Goal: Information Seeking & Learning: Learn about a topic

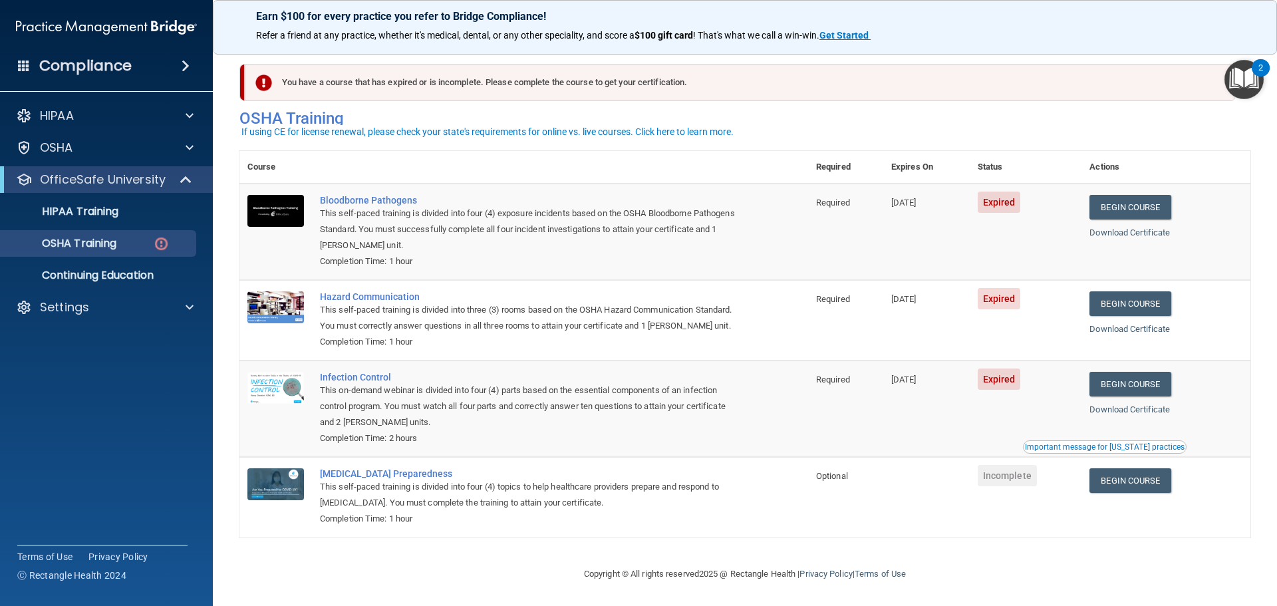
scroll to position [22, 0]
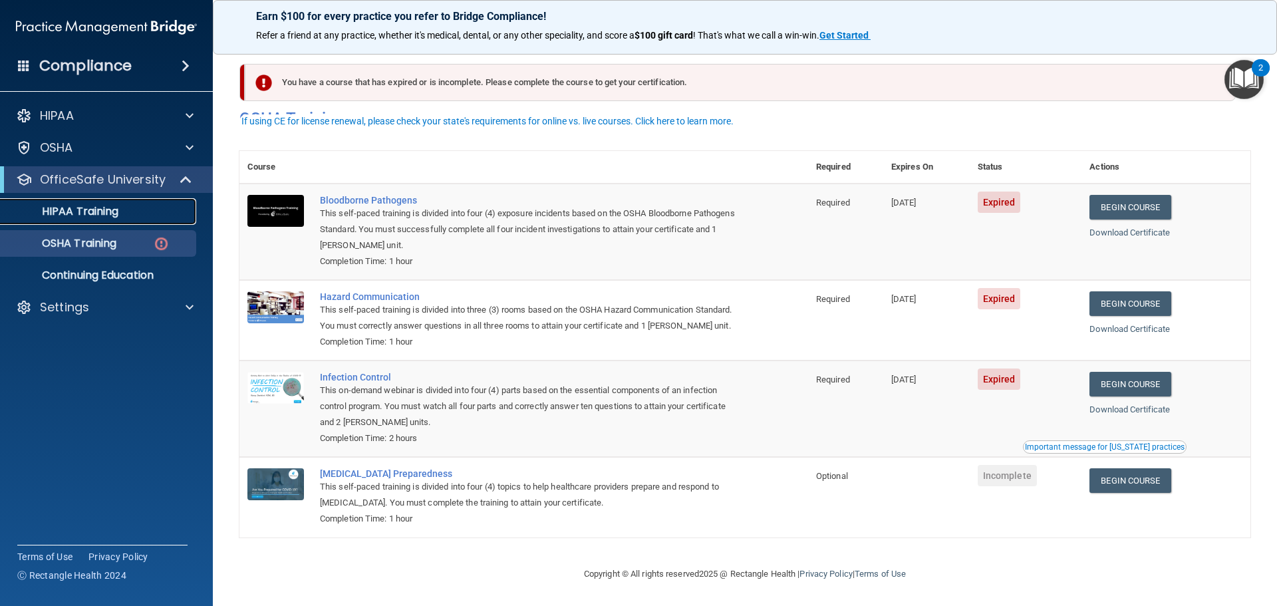
click at [130, 212] on div "HIPAA Training" at bounding box center [100, 211] width 182 height 13
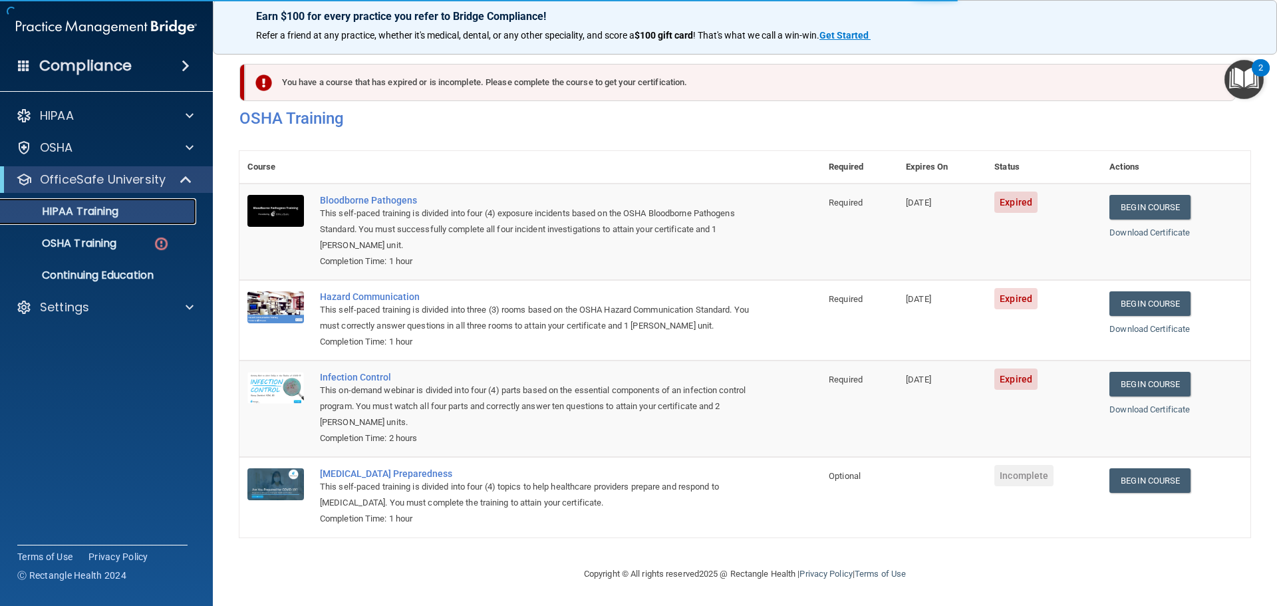
scroll to position [396, 0]
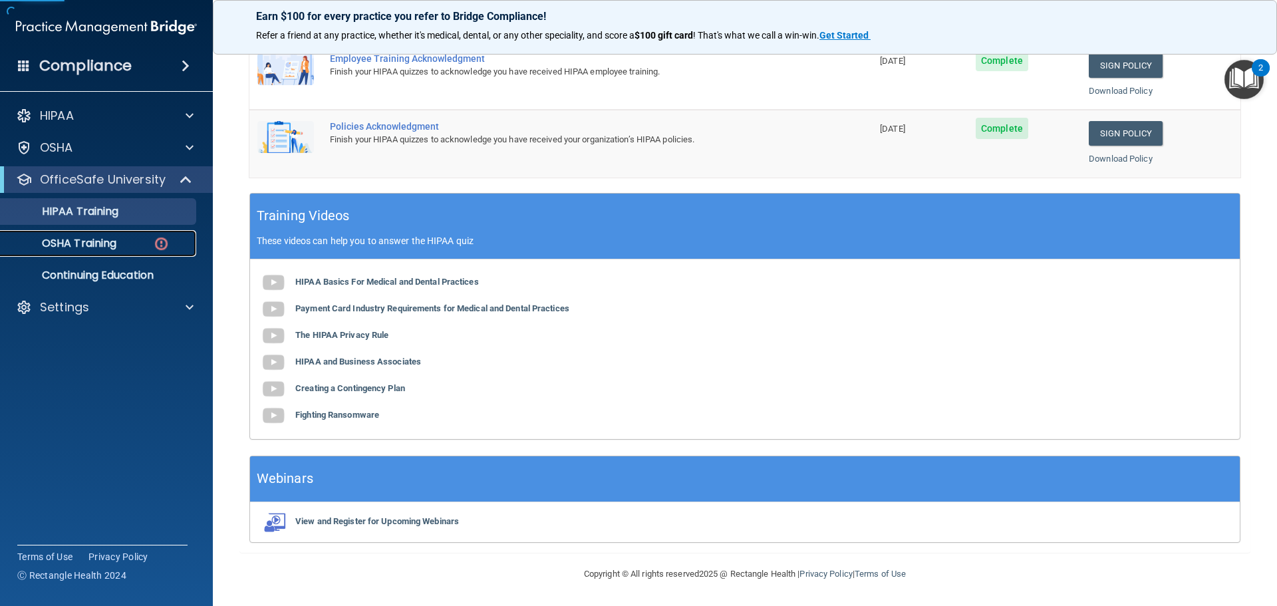
click at [100, 247] on p "OSHA Training" at bounding box center [63, 243] width 108 height 13
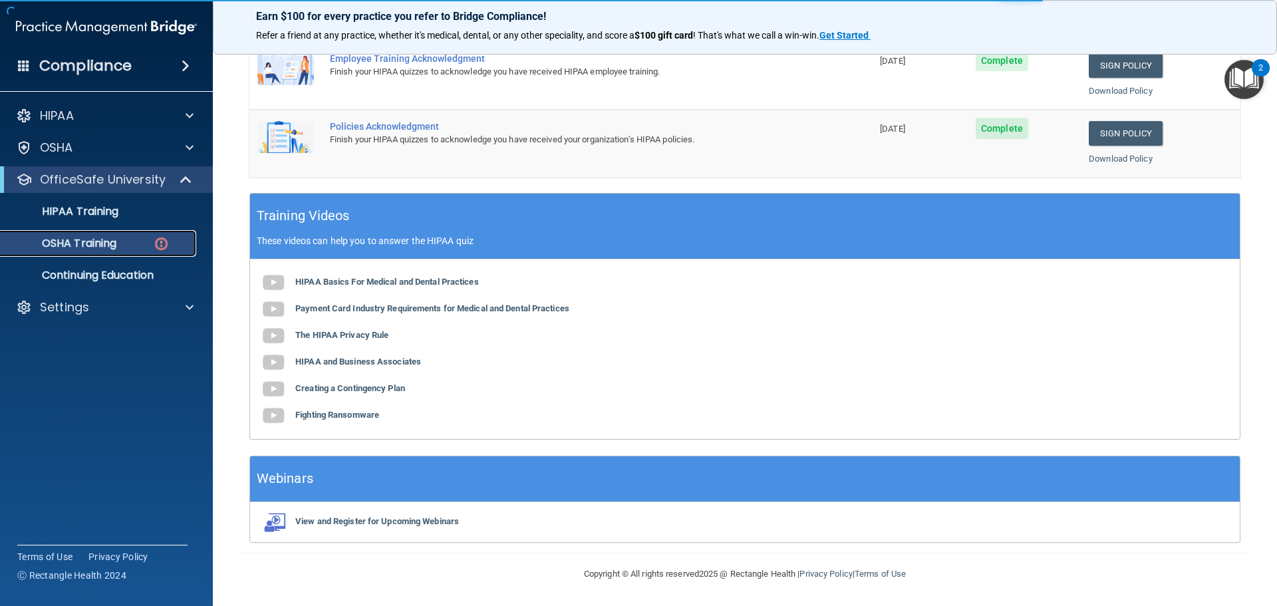
click at [110, 240] on p "OSHA Training" at bounding box center [63, 243] width 108 height 13
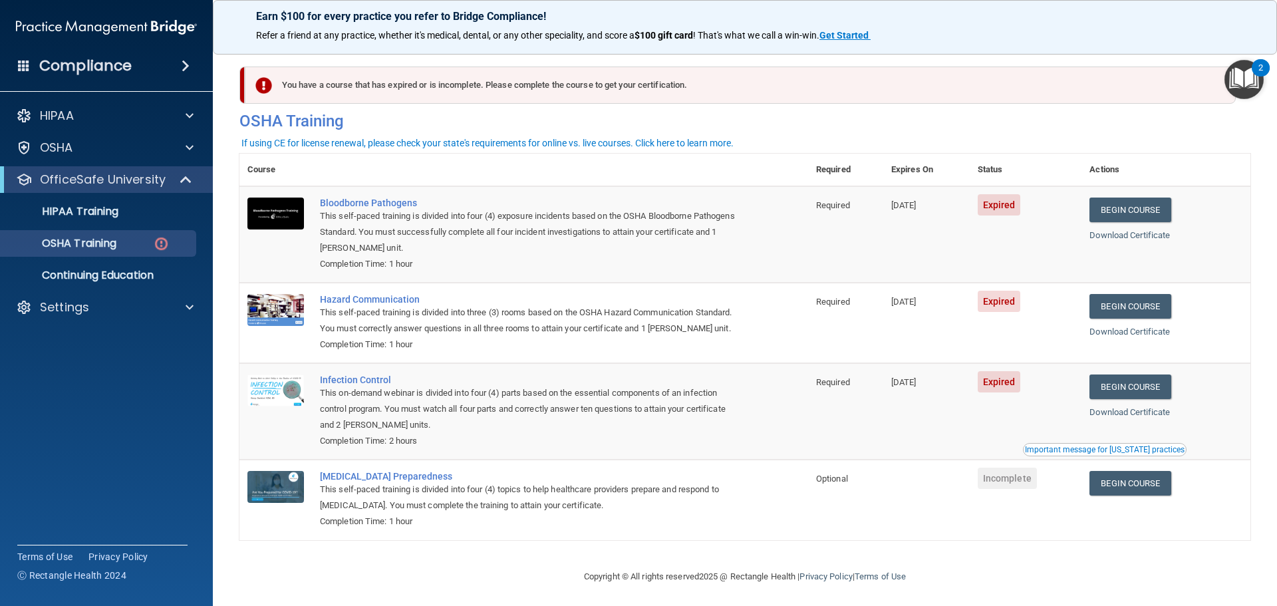
click at [159, 225] on ul "HIPAA Training OSHA Training Continuing Education" at bounding box center [107, 241] width 241 height 96
click at [162, 217] on div "HIPAA Training" at bounding box center [100, 211] width 182 height 13
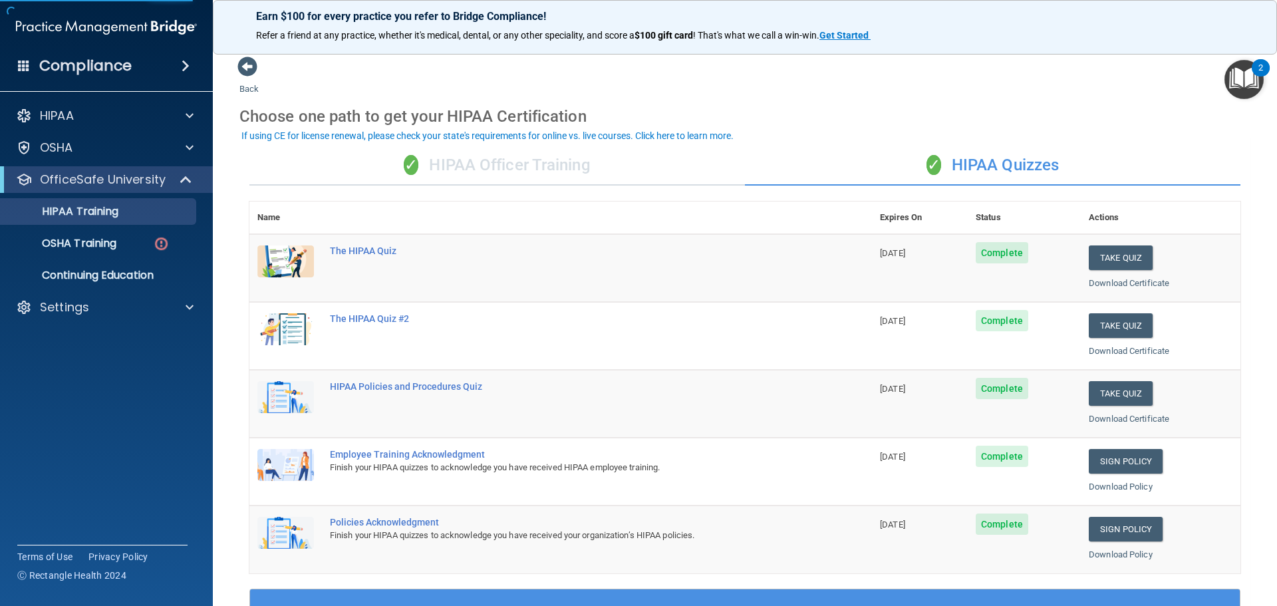
click at [600, 175] on div "✓ HIPAA Officer Training" at bounding box center [496, 166] width 495 height 40
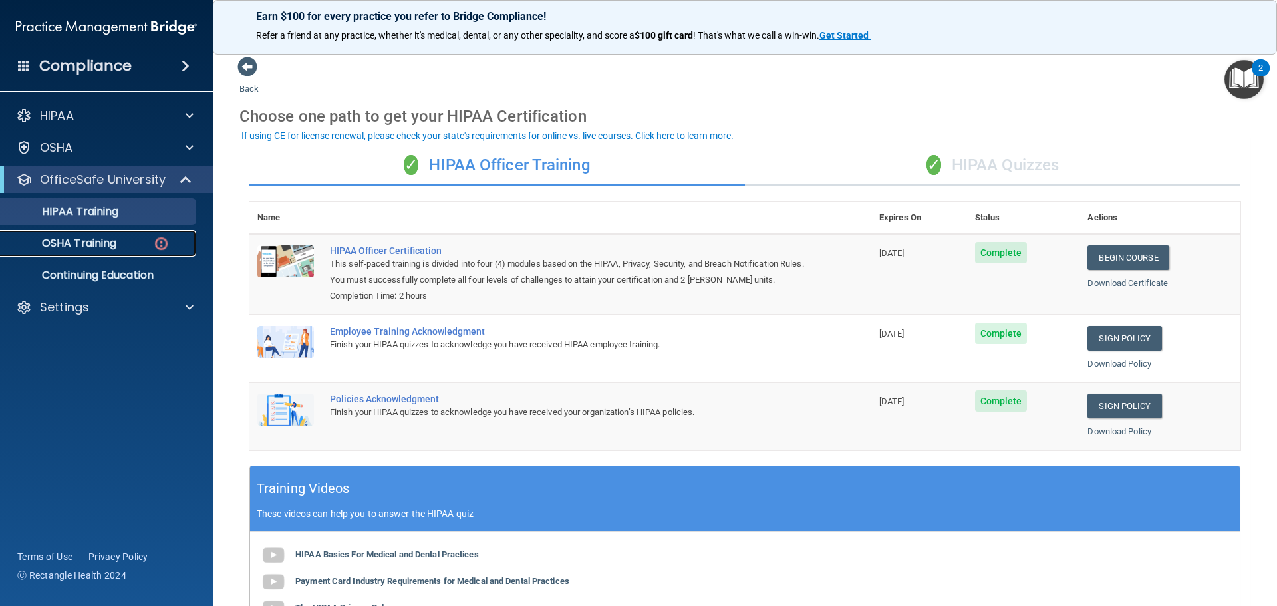
click at [96, 248] on p "OSHA Training" at bounding box center [63, 243] width 108 height 13
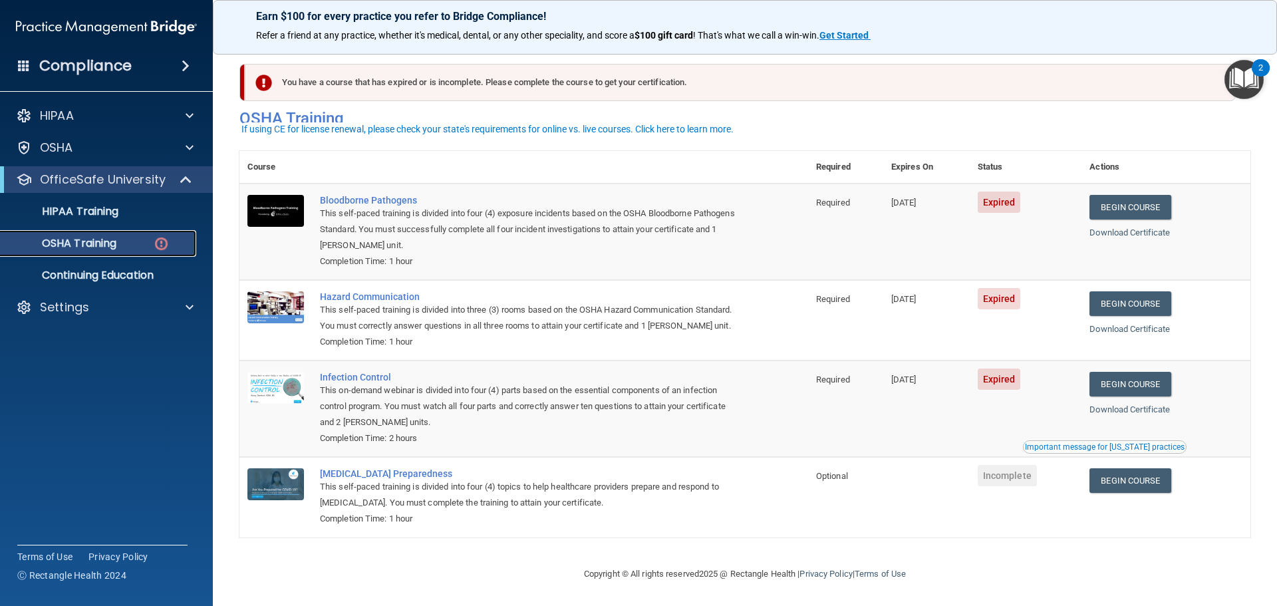
scroll to position [22, 0]
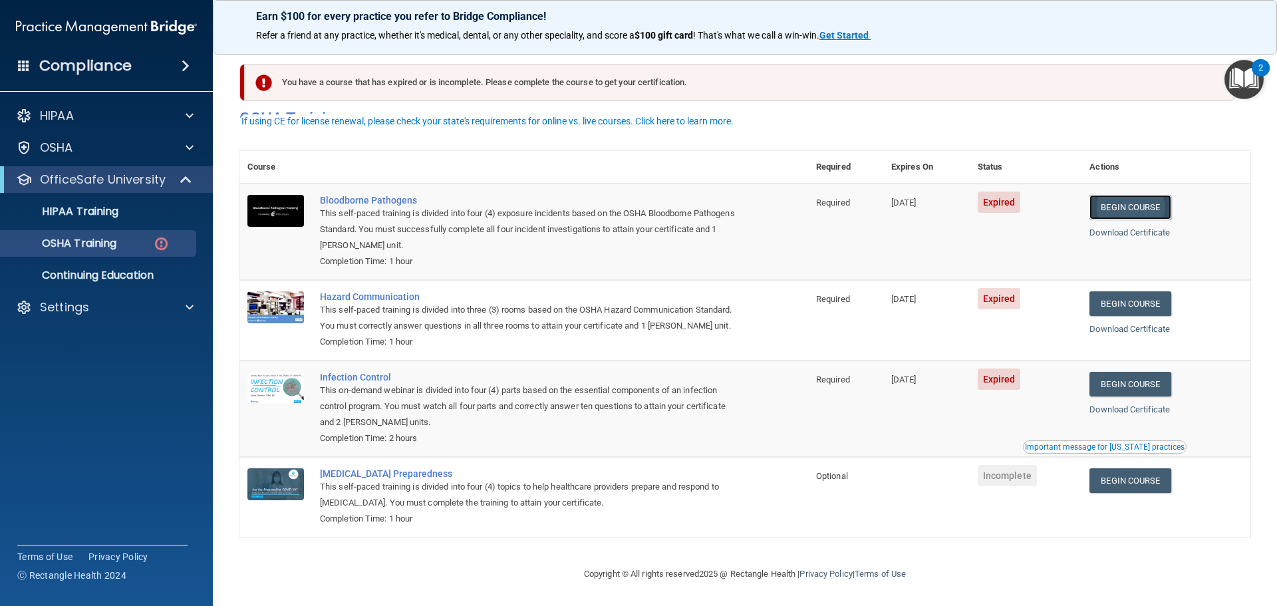
click at [1129, 195] on link "Begin Course" at bounding box center [1129, 207] width 81 height 25
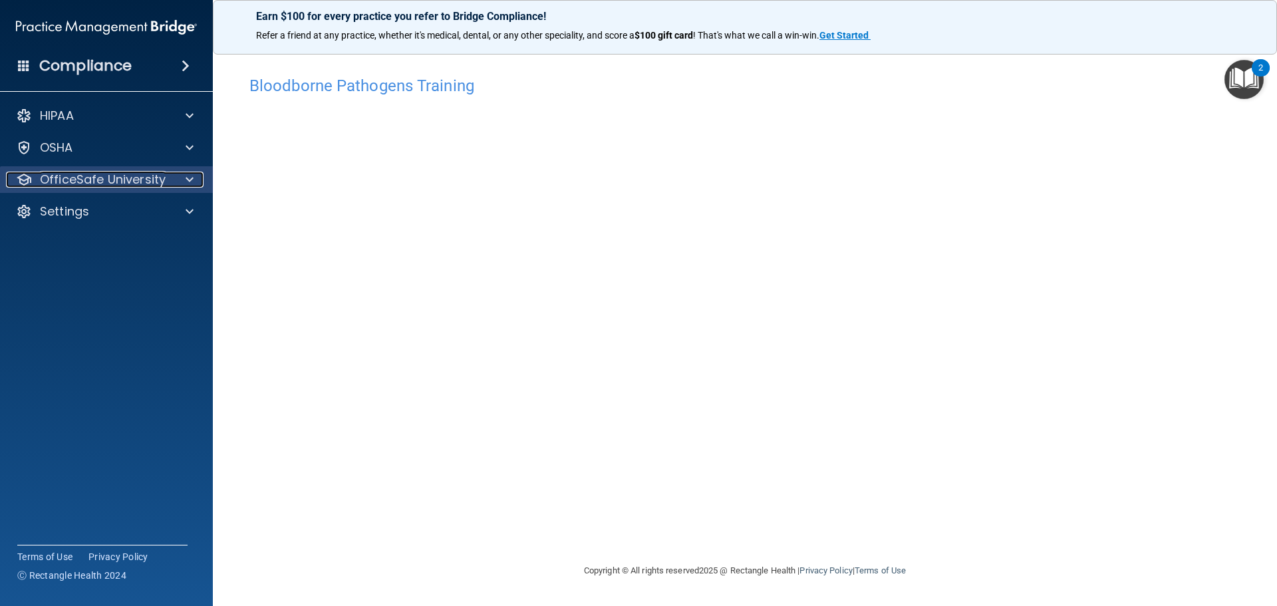
click at [104, 181] on p "OfficeSafe University" at bounding box center [103, 180] width 126 height 16
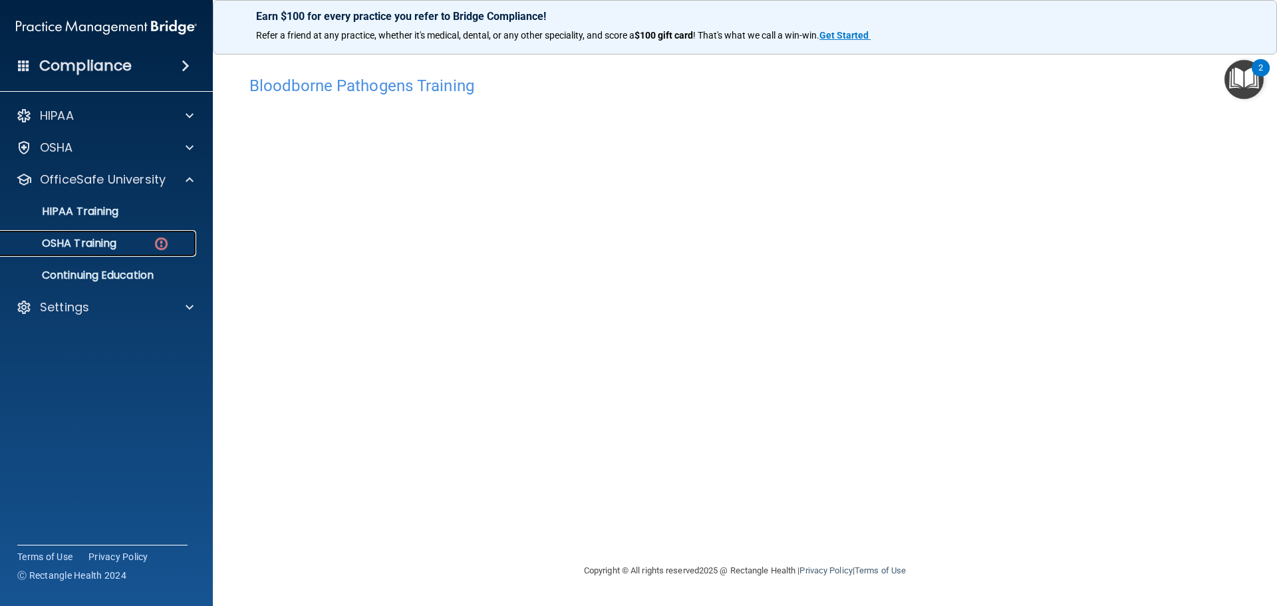
click at [132, 251] on link "OSHA Training" at bounding box center [91, 243] width 209 height 27
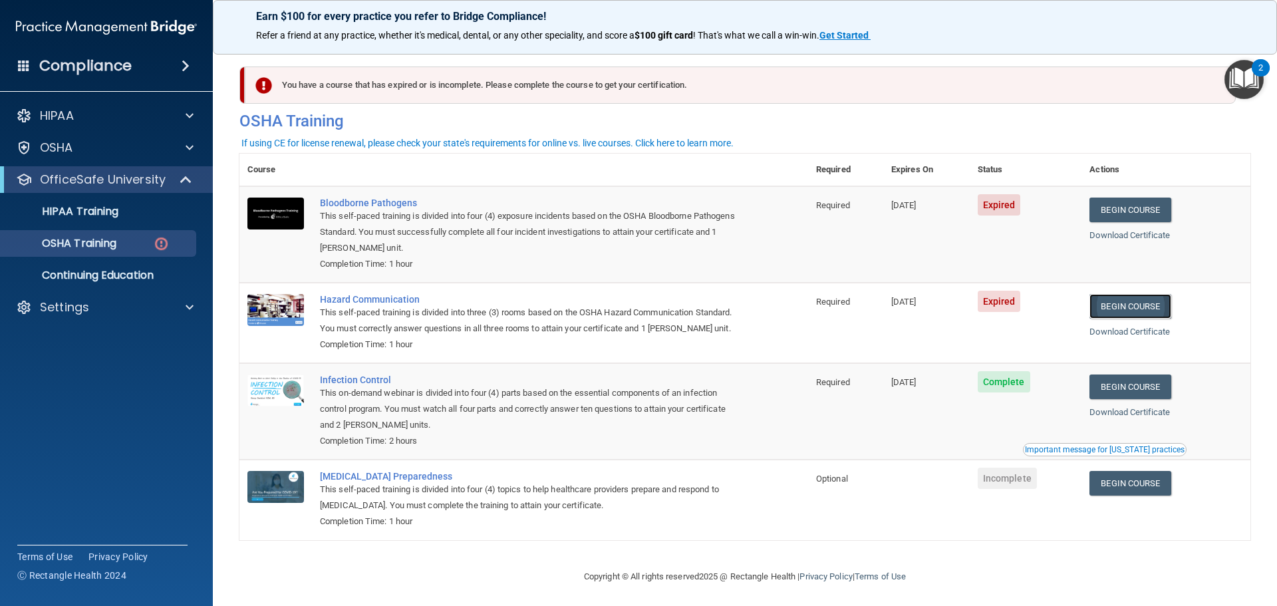
click at [1141, 303] on link "Begin Course" at bounding box center [1129, 306] width 81 height 25
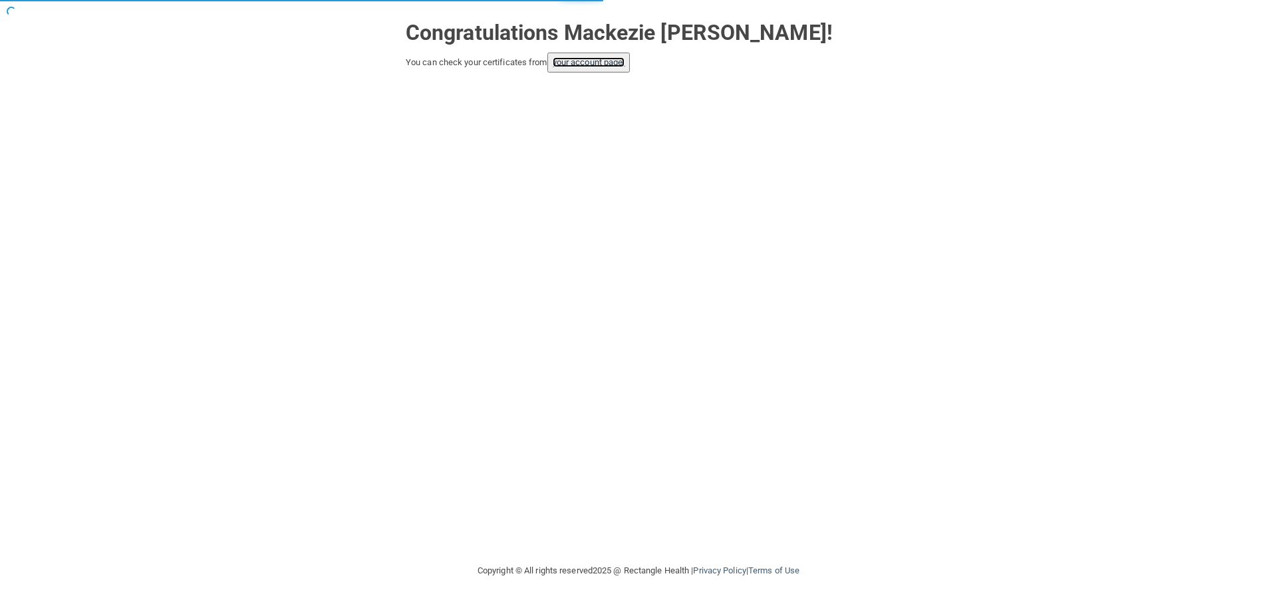
click at [601, 59] on link "your account page!" at bounding box center [589, 62] width 72 height 10
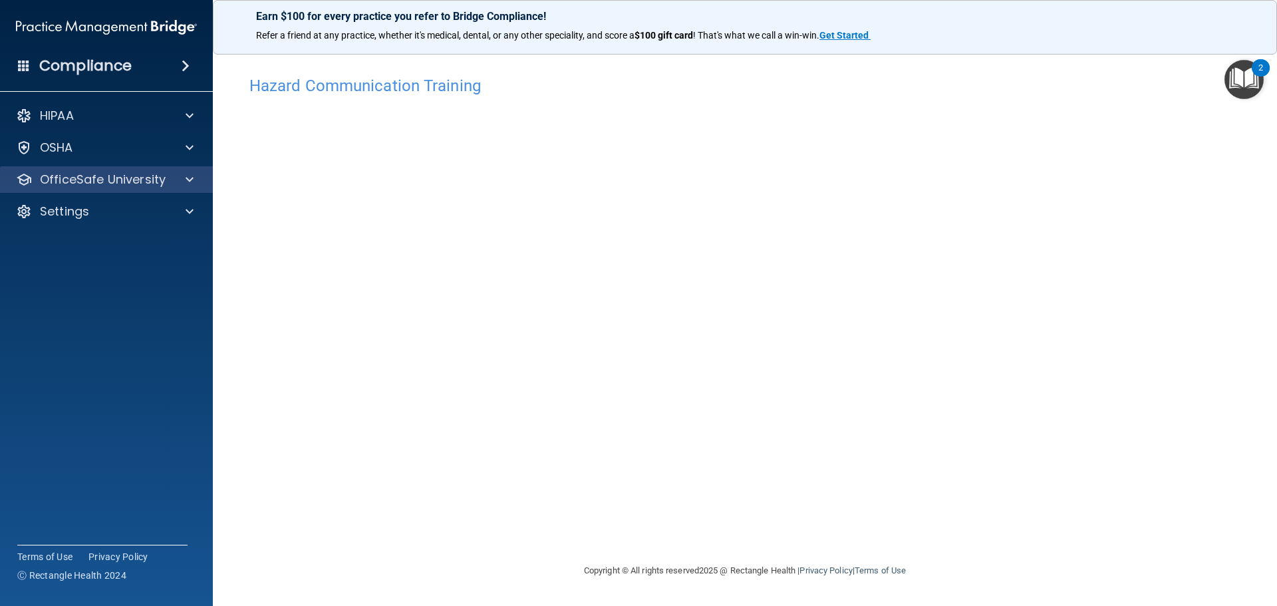
click at [112, 188] on div "OfficeSafe University" at bounding box center [106, 179] width 213 height 27
click at [135, 182] on p "OfficeSafe University" at bounding box center [103, 180] width 126 height 16
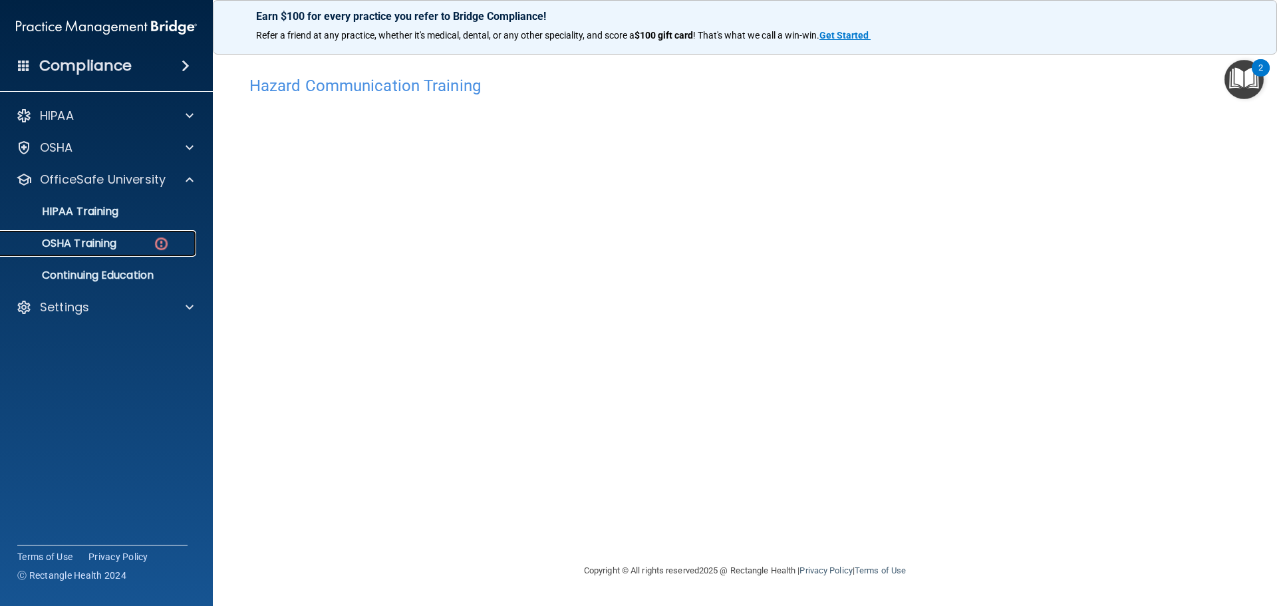
click at [167, 238] on img at bounding box center [161, 243] width 17 height 17
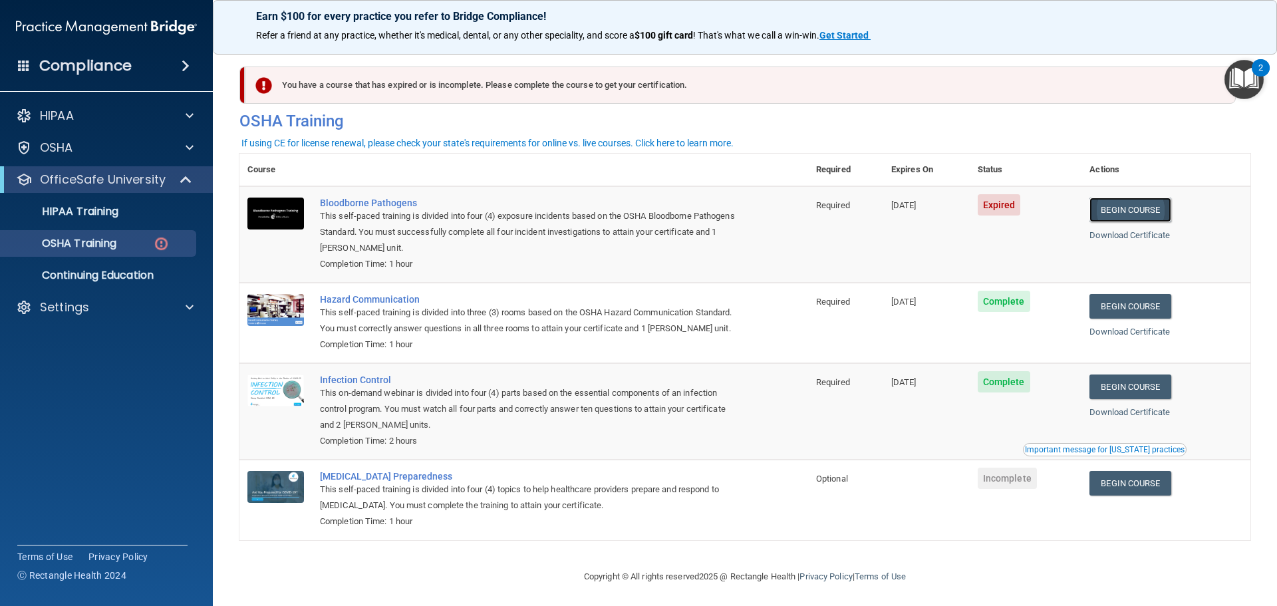
click at [1141, 208] on link "Begin Course" at bounding box center [1129, 209] width 81 height 25
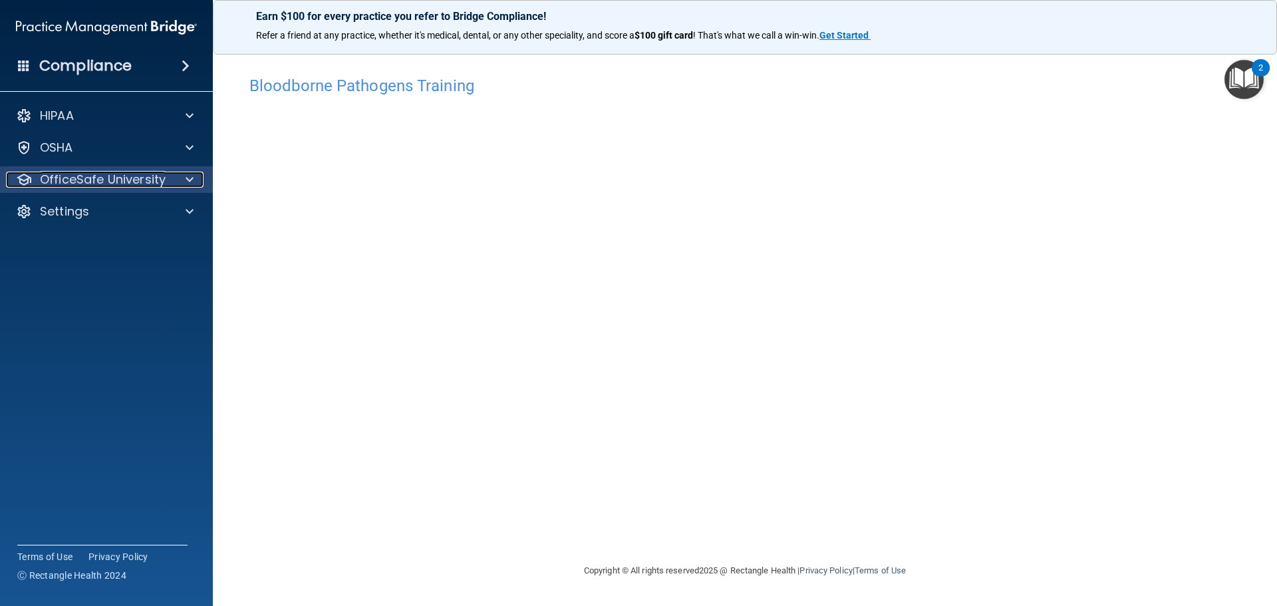
click at [144, 178] on p "OfficeSafe University" at bounding box center [103, 180] width 126 height 16
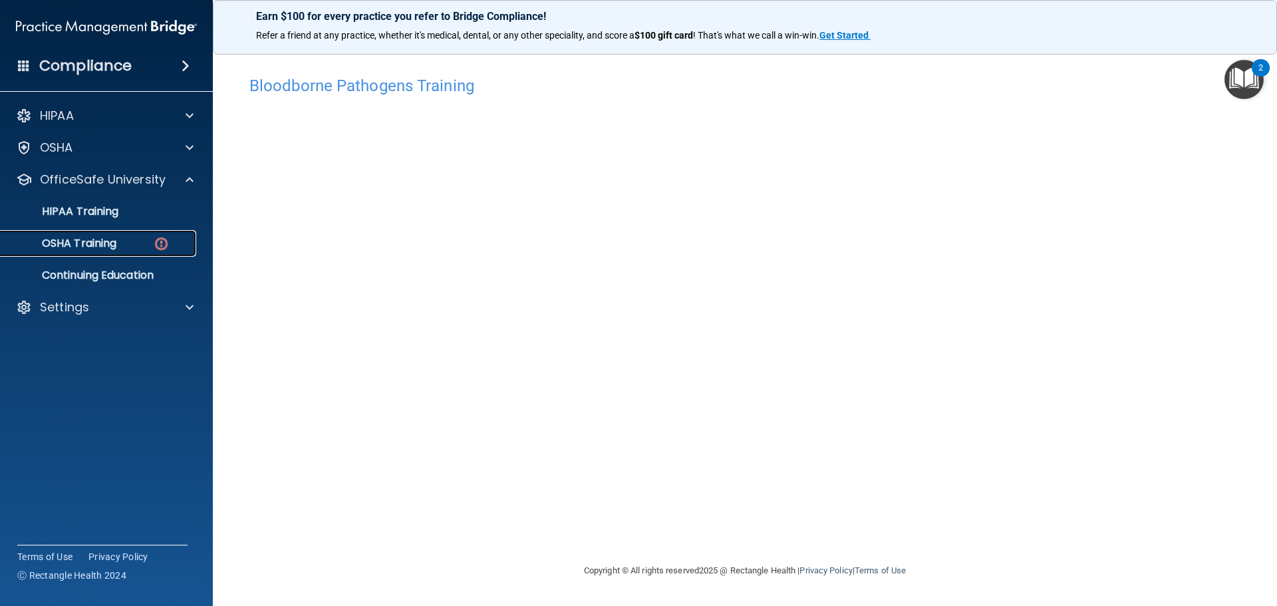
click at [158, 241] on img at bounding box center [161, 243] width 17 height 17
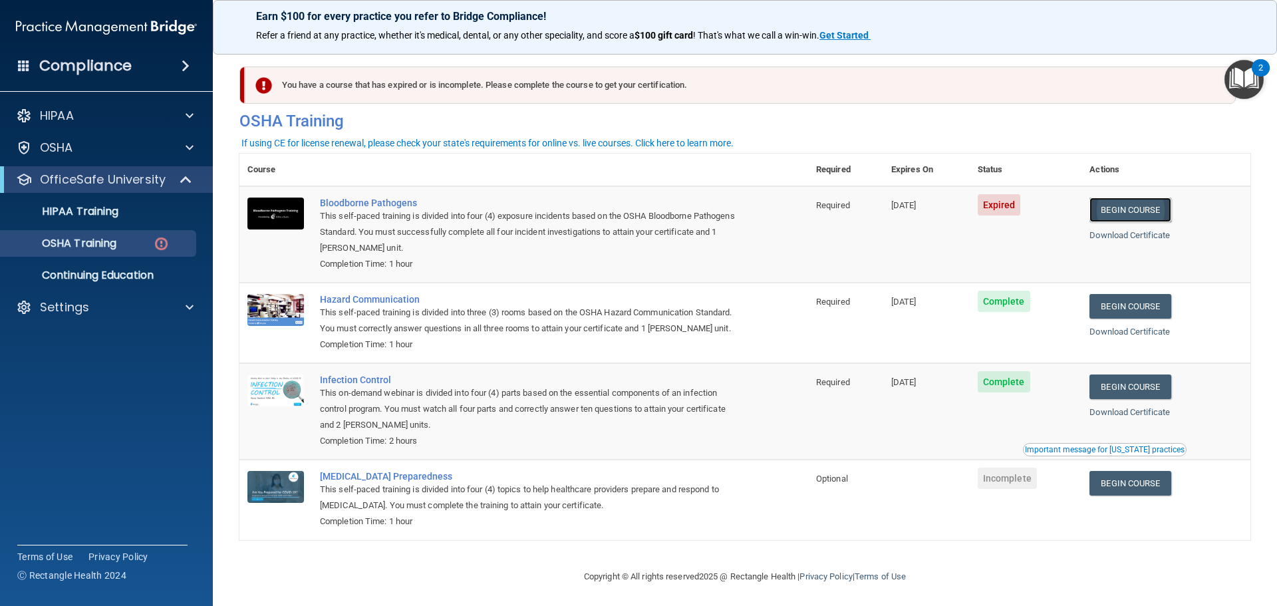
click at [1146, 209] on link "Begin Course" at bounding box center [1129, 209] width 81 height 25
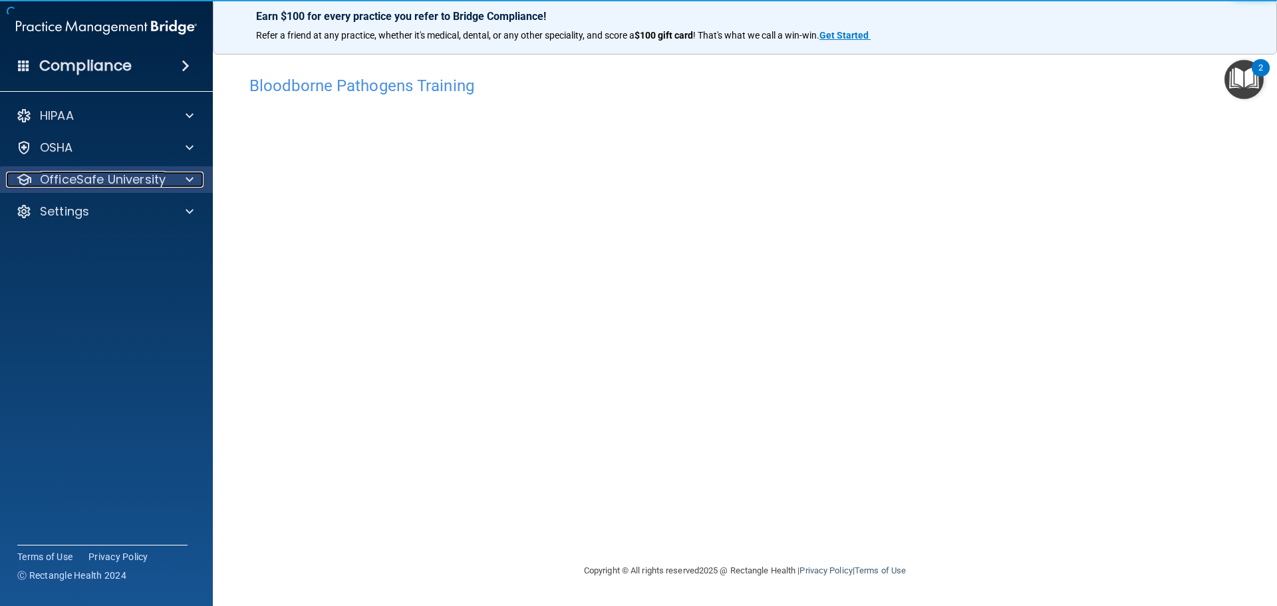
click at [172, 185] on div at bounding box center [187, 180] width 33 height 16
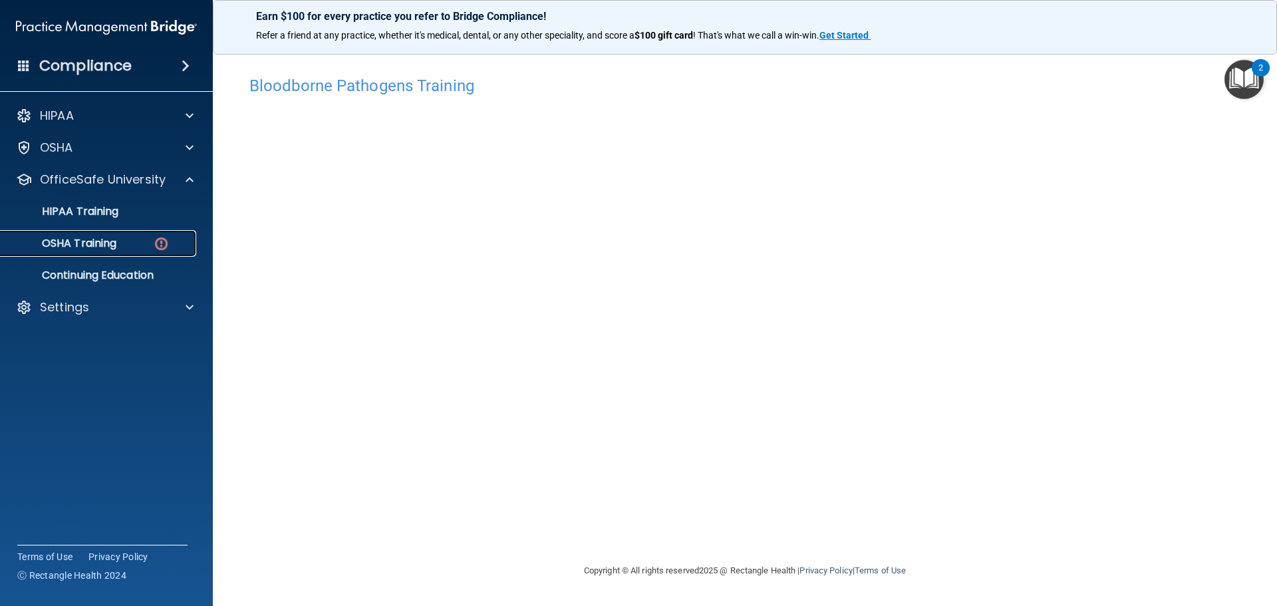
click at [155, 239] on img at bounding box center [161, 243] width 17 height 17
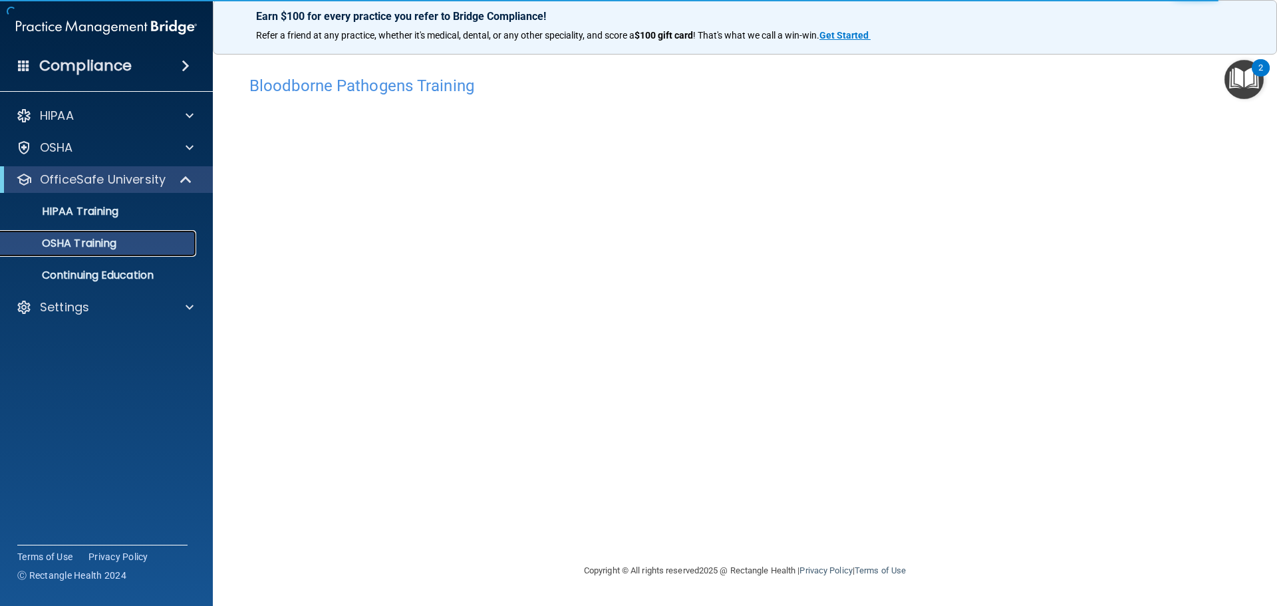
click at [91, 235] on link "OSHA Training" at bounding box center [91, 243] width 209 height 27
click at [91, 237] on p "OSHA Training" at bounding box center [63, 243] width 108 height 13
click at [102, 217] on p "HIPAA Training" at bounding box center [64, 211] width 110 height 13
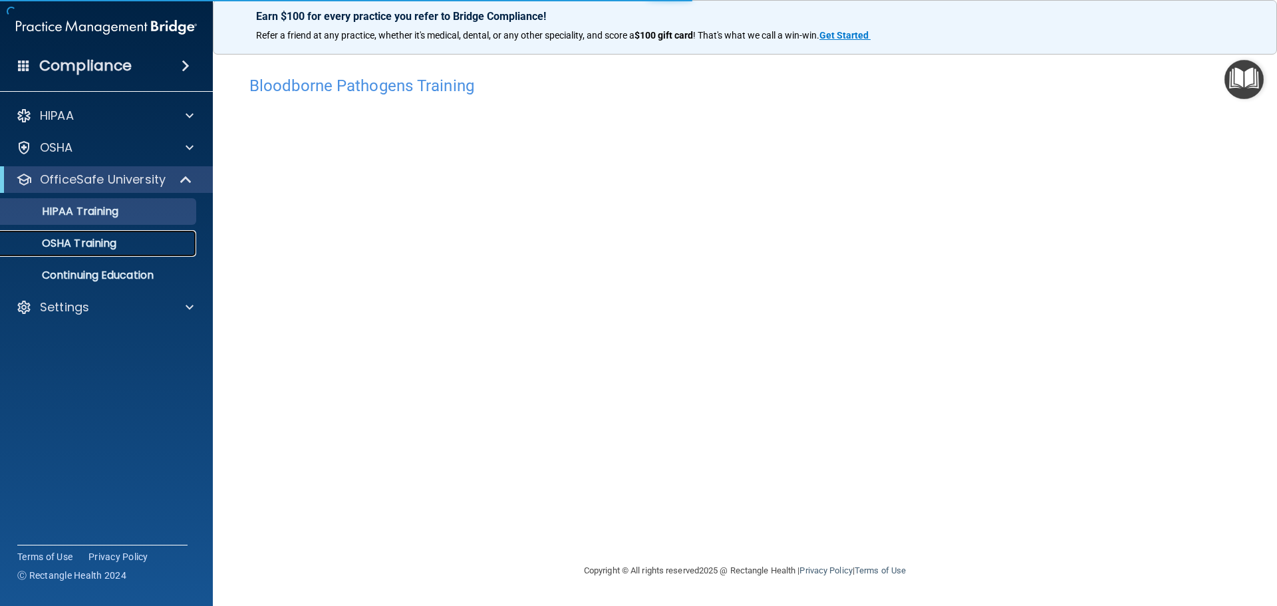
click at [121, 243] on div "OSHA Training" at bounding box center [100, 243] width 182 height 13
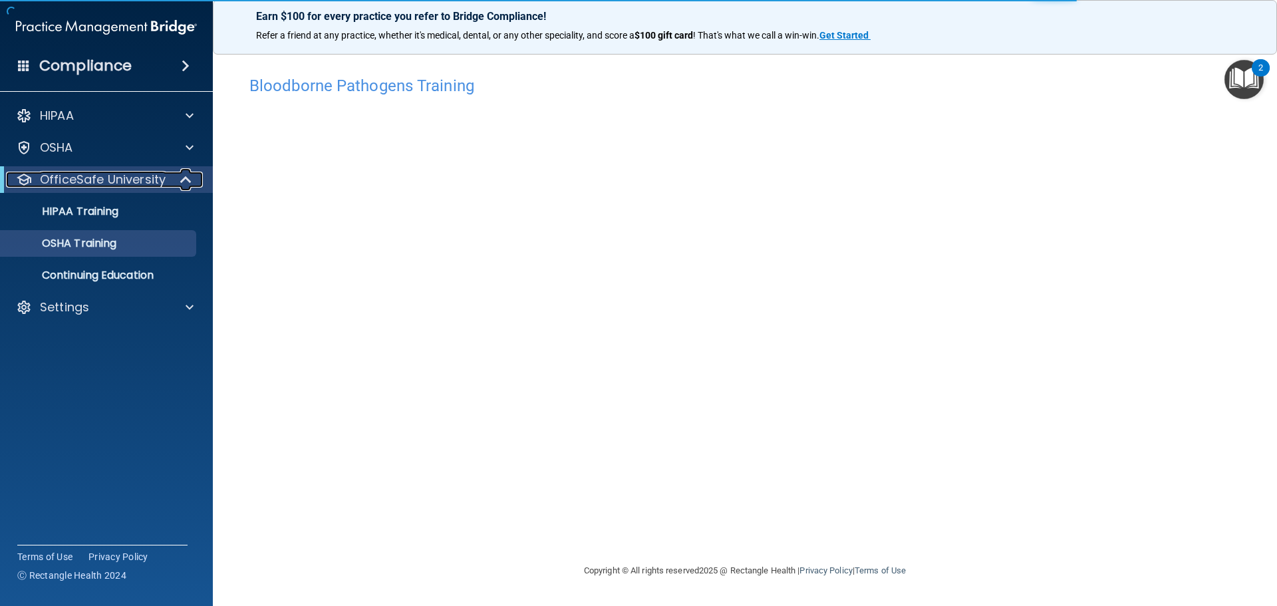
click at [155, 173] on p "OfficeSafe University" at bounding box center [103, 180] width 126 height 16
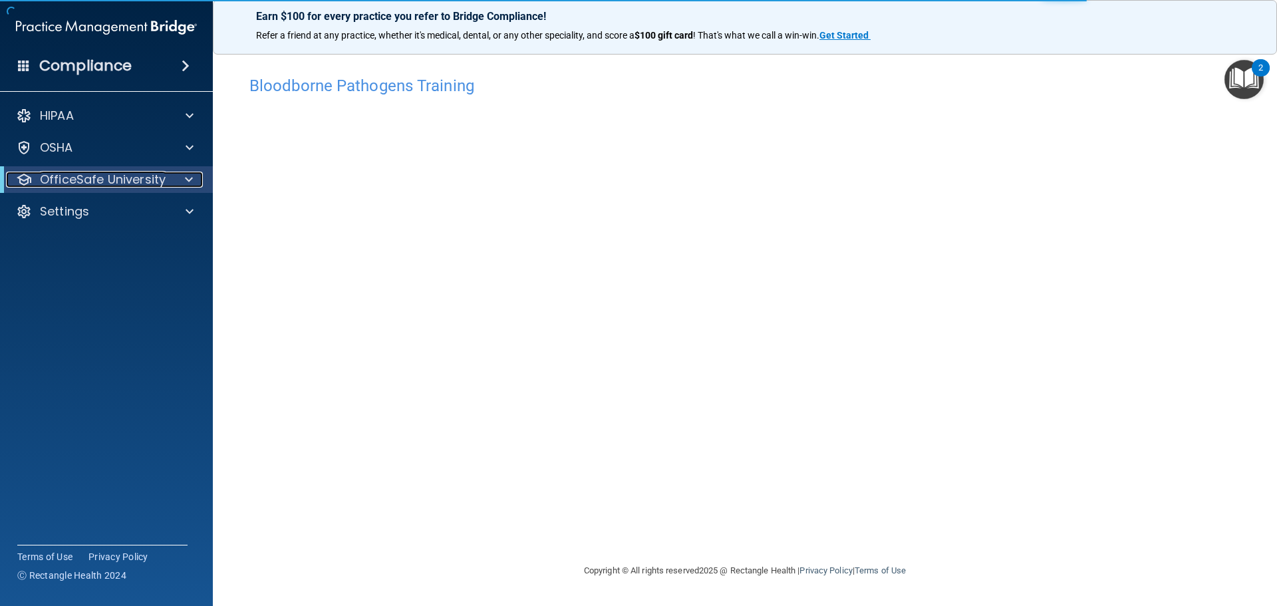
click at [155, 173] on p "OfficeSafe University" at bounding box center [103, 180] width 126 height 16
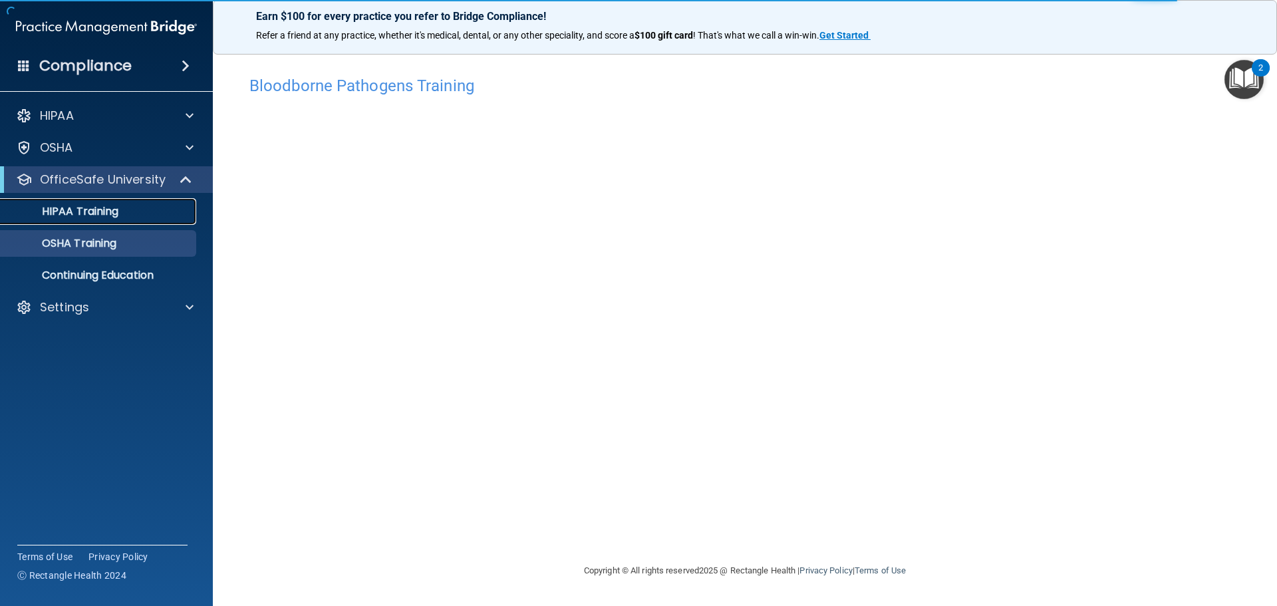
click at [122, 207] on div "HIPAA Training" at bounding box center [100, 211] width 182 height 13
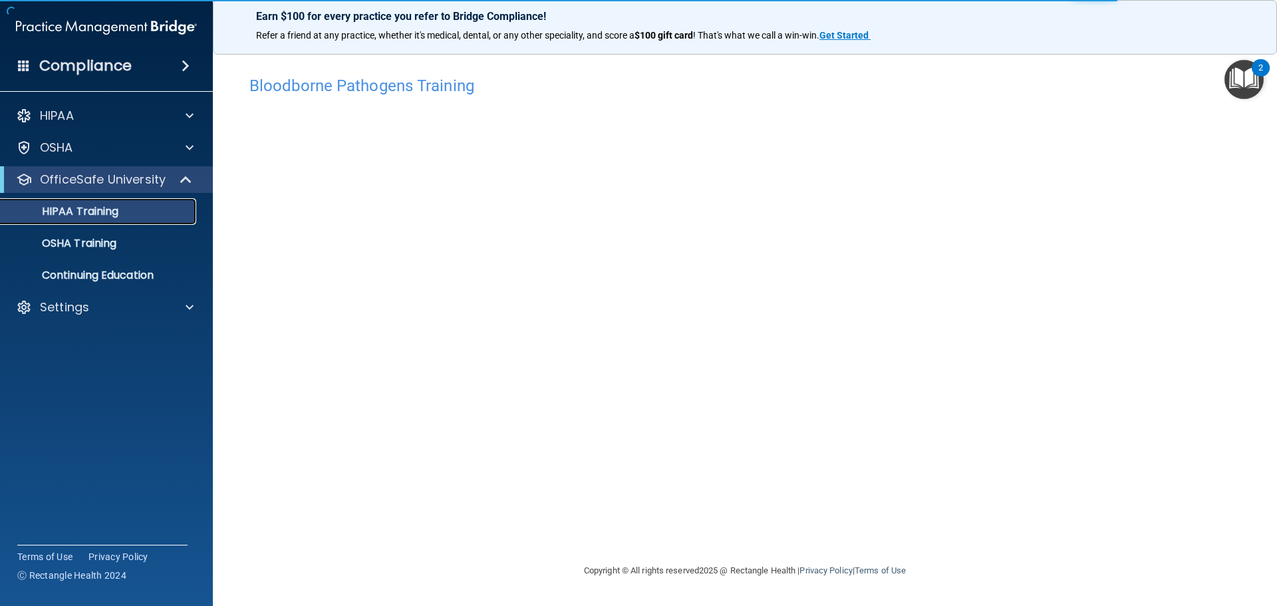
click at [122, 221] on link "HIPAA Training" at bounding box center [91, 211] width 209 height 27
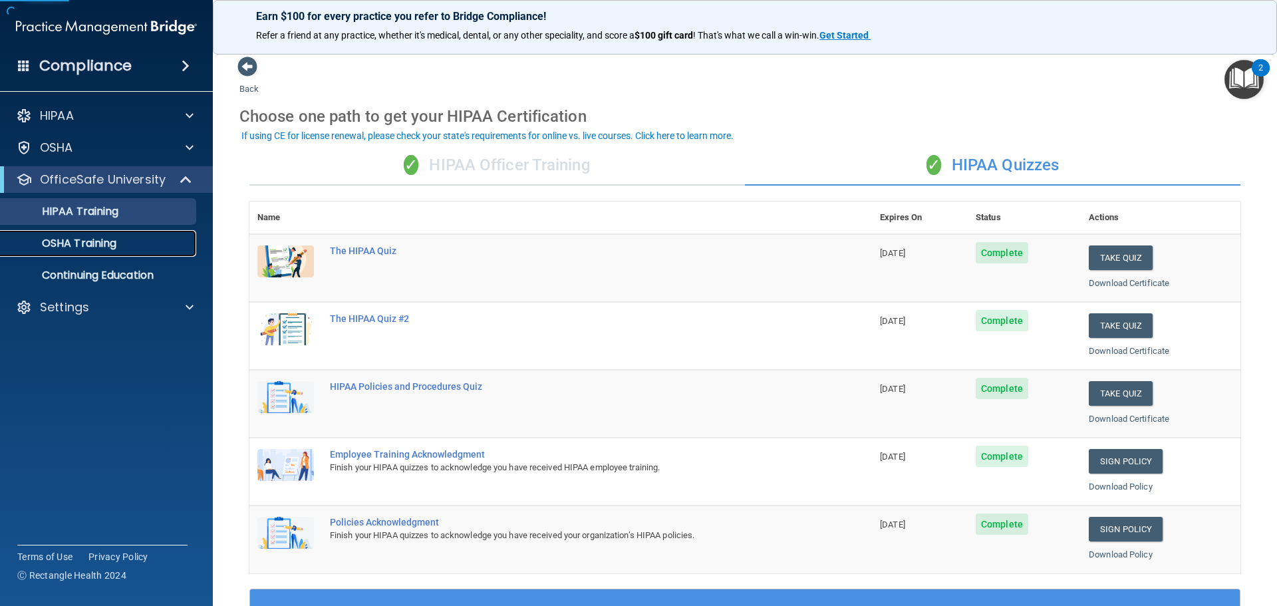
click at [122, 238] on div "OSHA Training" at bounding box center [100, 243] width 182 height 13
